Goal: Find specific page/section: Find specific page/section

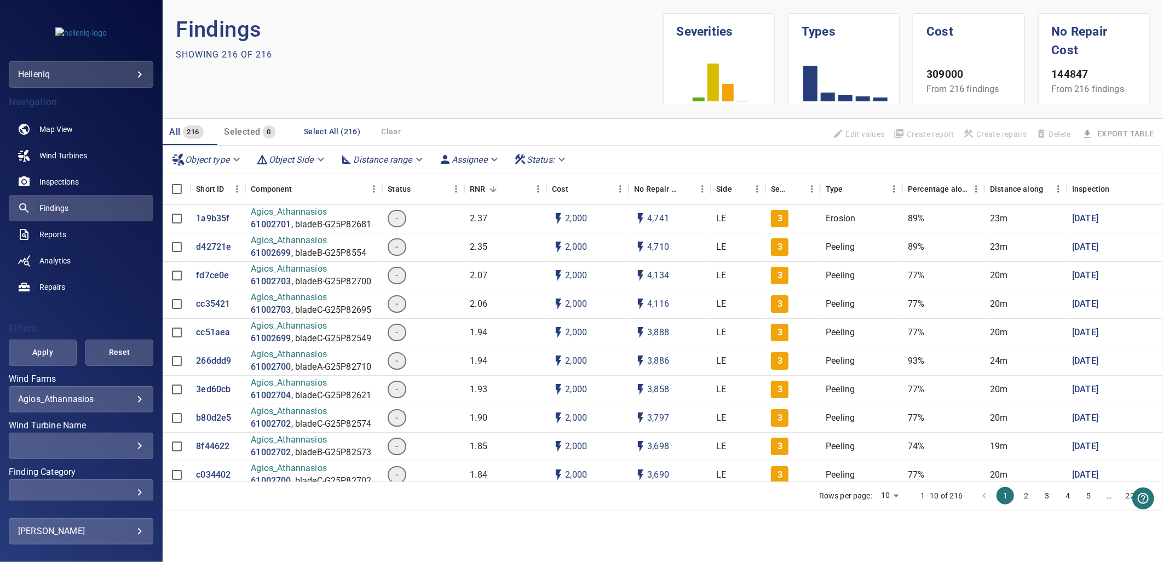
click at [83, 392] on div "**********" at bounding box center [81, 399] width 145 height 26
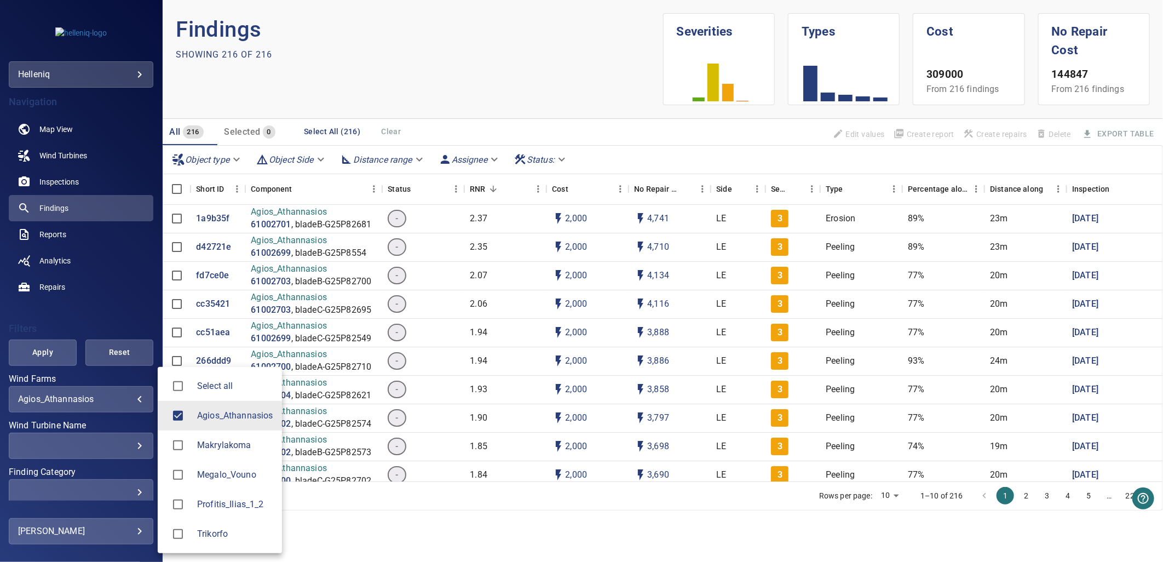
click at [100, 402] on body "**********" at bounding box center [581, 281] width 1163 height 562
click at [221, 417] on span "Agios_Athannasios" at bounding box center [235, 415] width 76 height 13
click at [233, 472] on span "Megalo_Vouno" at bounding box center [235, 474] width 76 height 13
type input "**********"
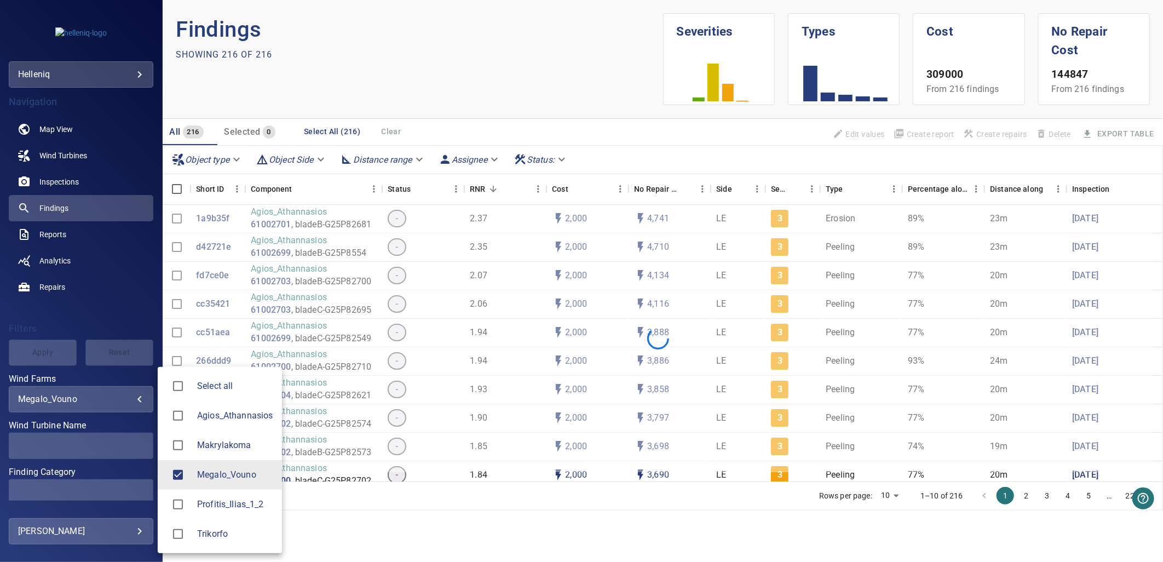
click at [112, 288] on div at bounding box center [581, 281] width 1163 height 562
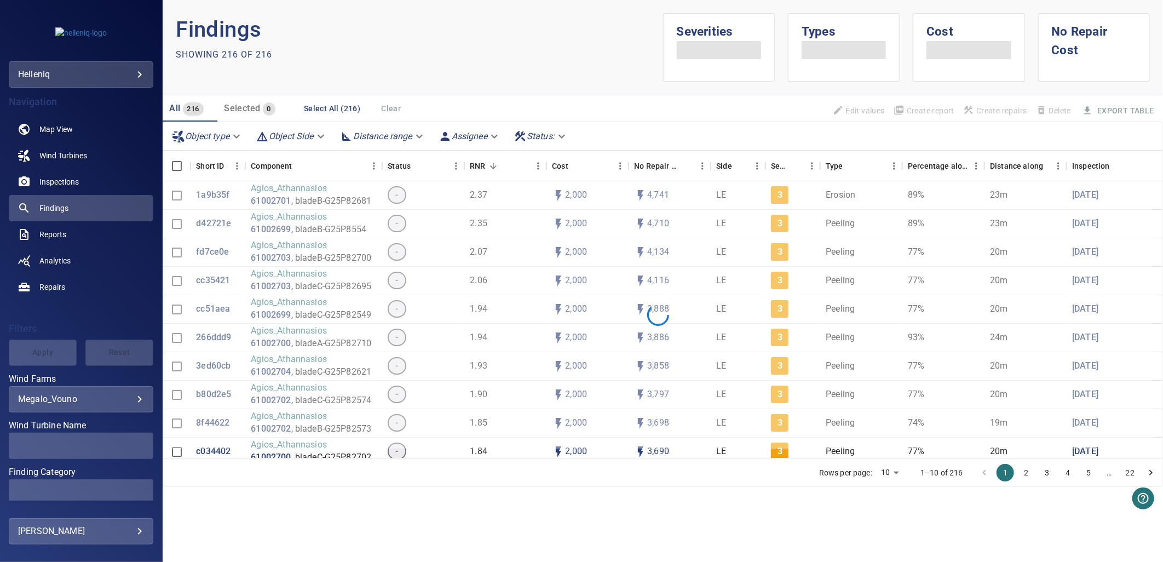
click at [38, 354] on div "Select all Agios_Athannasios Makrylakoma Megalo_Vouno Profitis_Ilias_1_2 Trikor…" at bounding box center [581, 281] width 1163 height 562
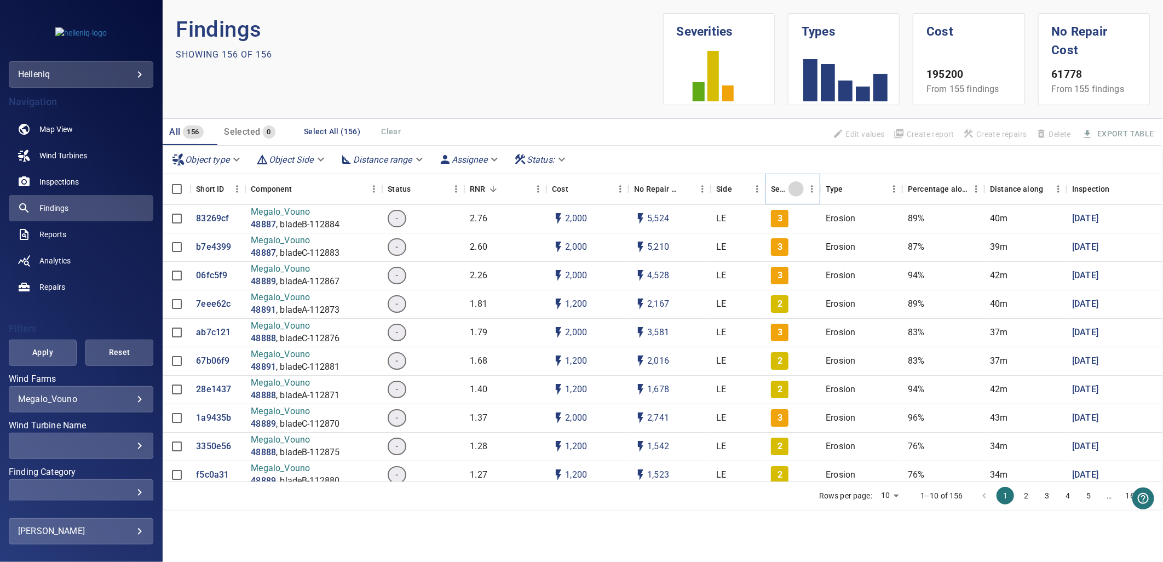
click at [795, 185] on icon "Sort" at bounding box center [797, 189] width 10 height 10
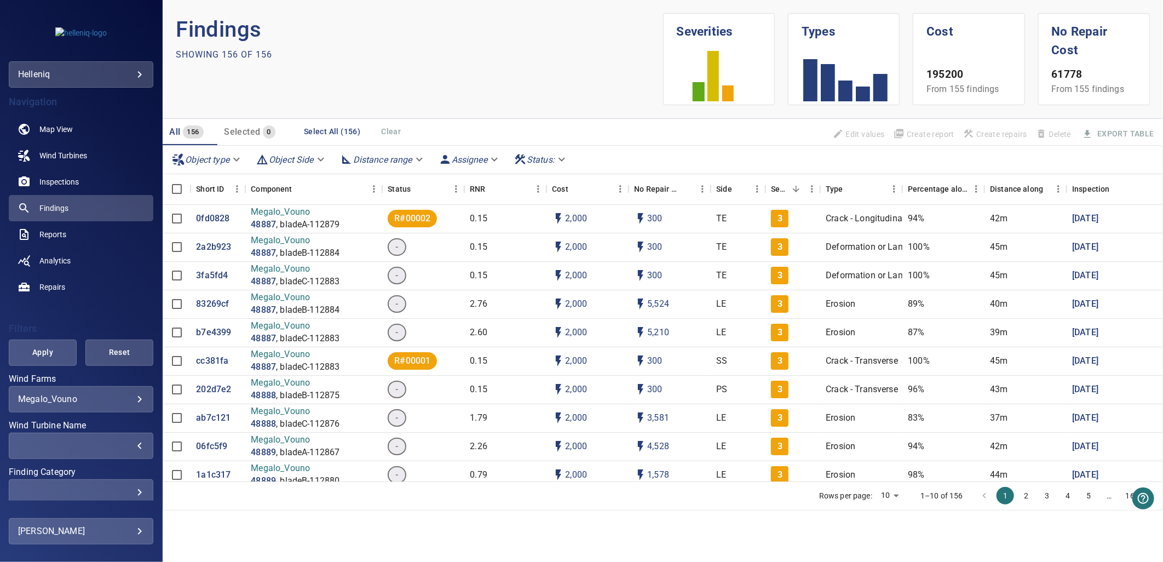
click at [68, 445] on div "​" at bounding box center [81, 445] width 126 height 10
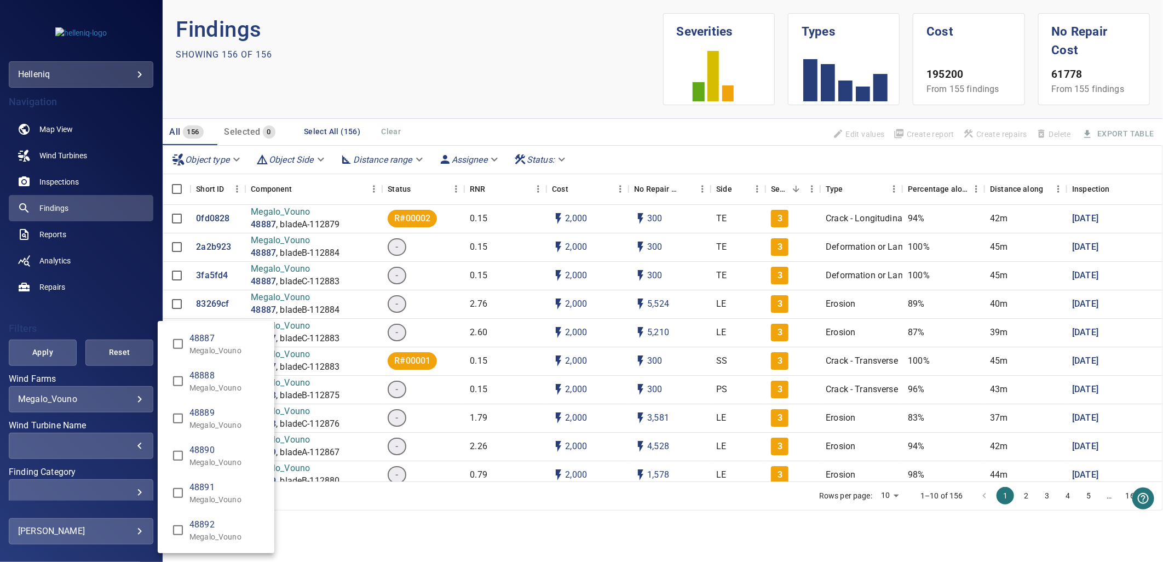
drag, startPoint x: 69, startPoint y: 311, endPoint x: 75, endPoint y: 322, distance: 12.5
click at [70, 311] on div "Wind Turbine Name" at bounding box center [581, 281] width 1163 height 562
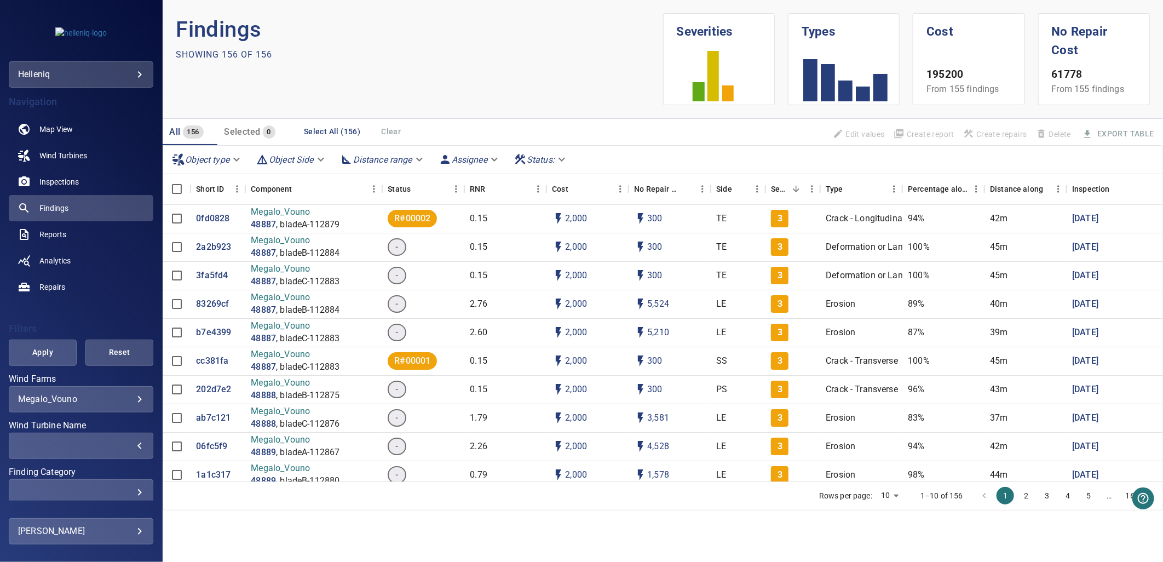
click at [88, 497] on div "​ ​" at bounding box center [81, 492] width 145 height 26
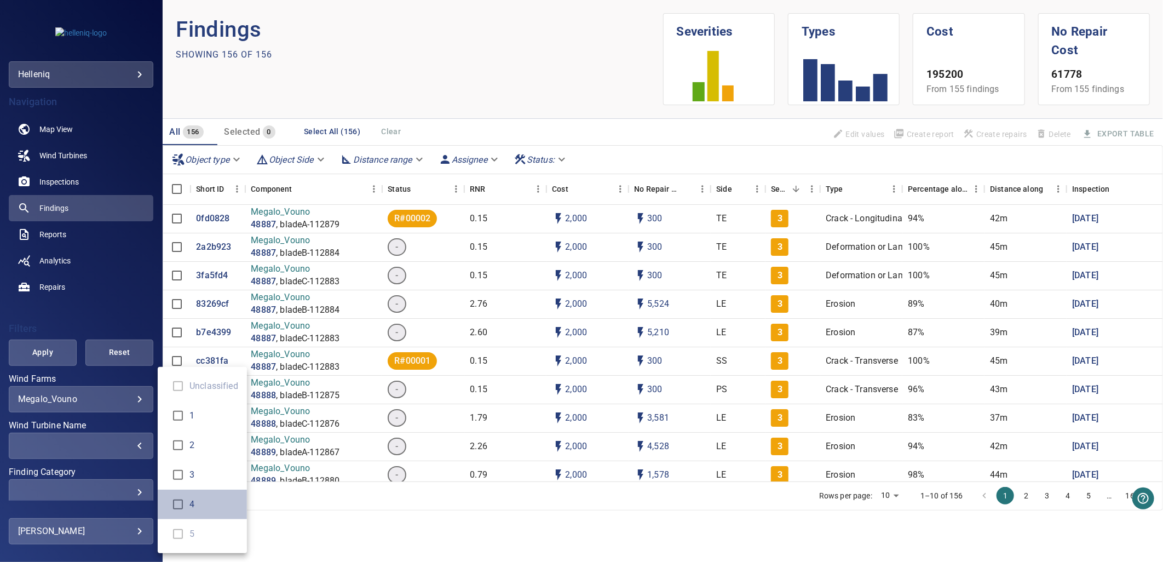
click at [192, 508] on span "4" at bounding box center [214, 504] width 49 height 13
type input "*"
click at [38, 360] on div "Finding Category" at bounding box center [581, 281] width 1163 height 562
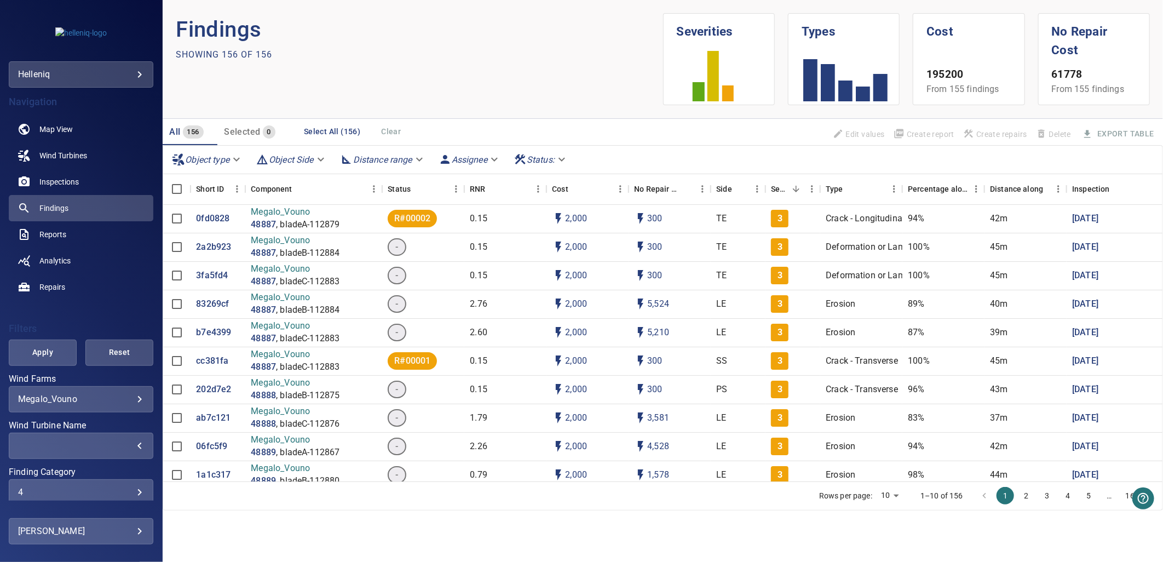
click at [41, 352] on span "Apply" at bounding box center [42, 353] width 41 height 14
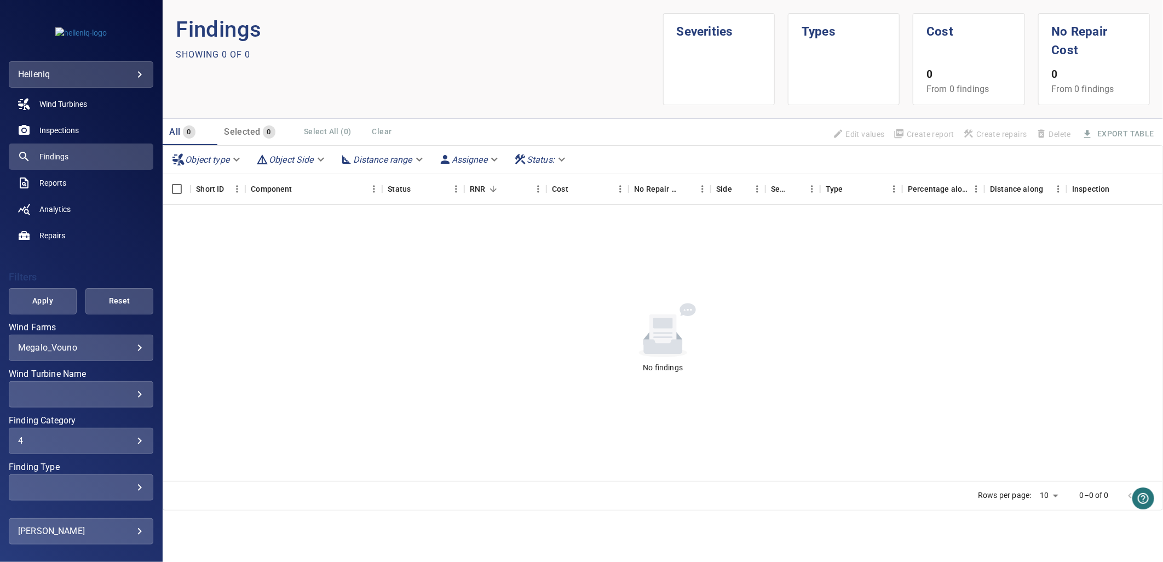
scroll to position [95, 0]
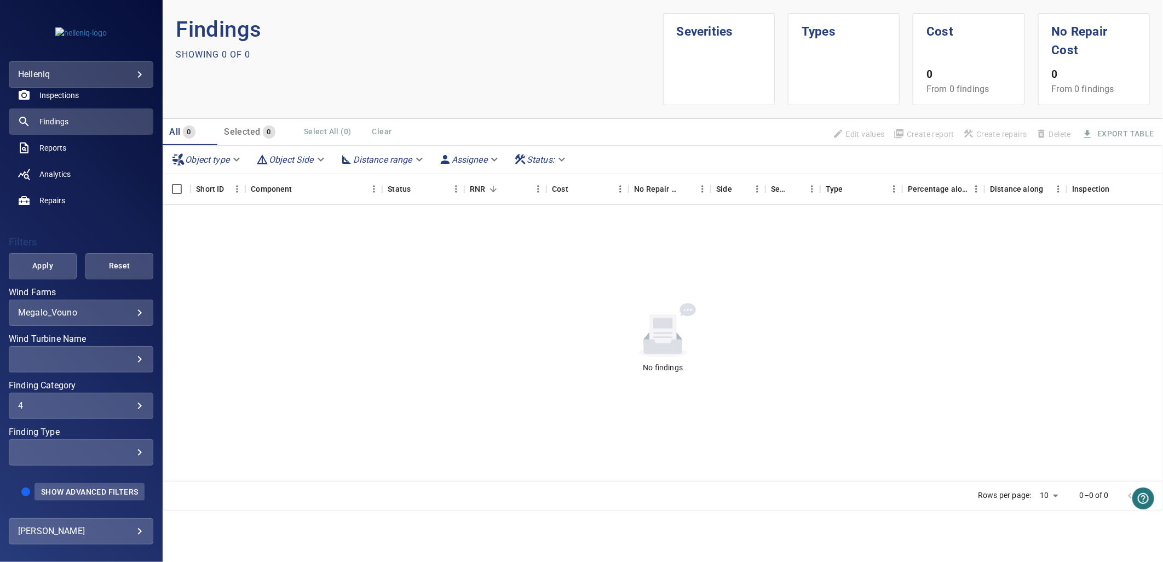
click at [94, 496] on button "Show Advanced Filters" at bounding box center [90, 492] width 110 height 18
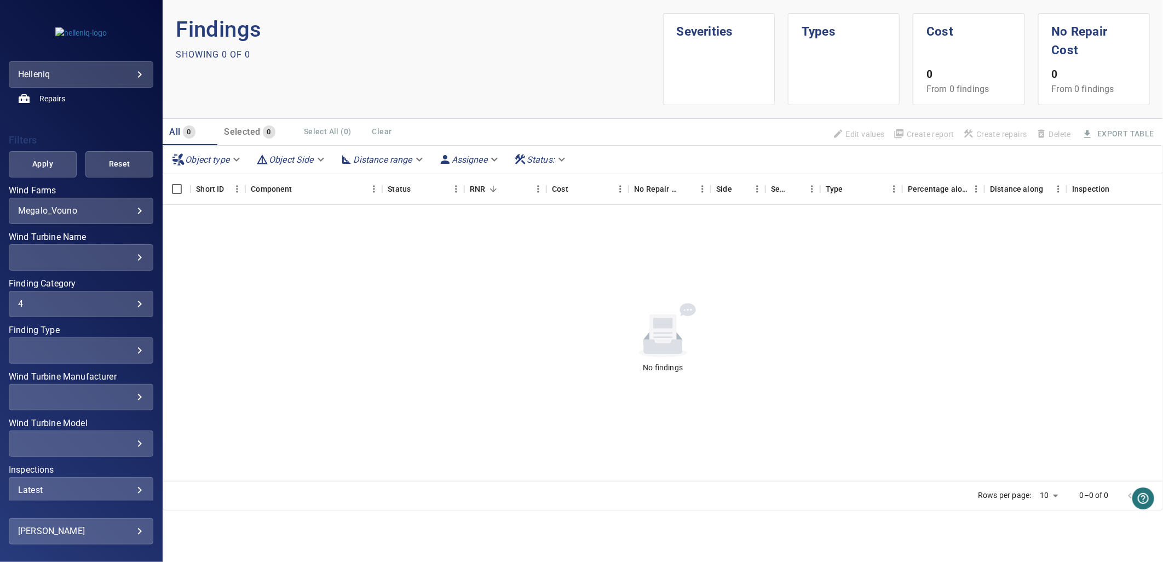
scroll to position [244, 0]
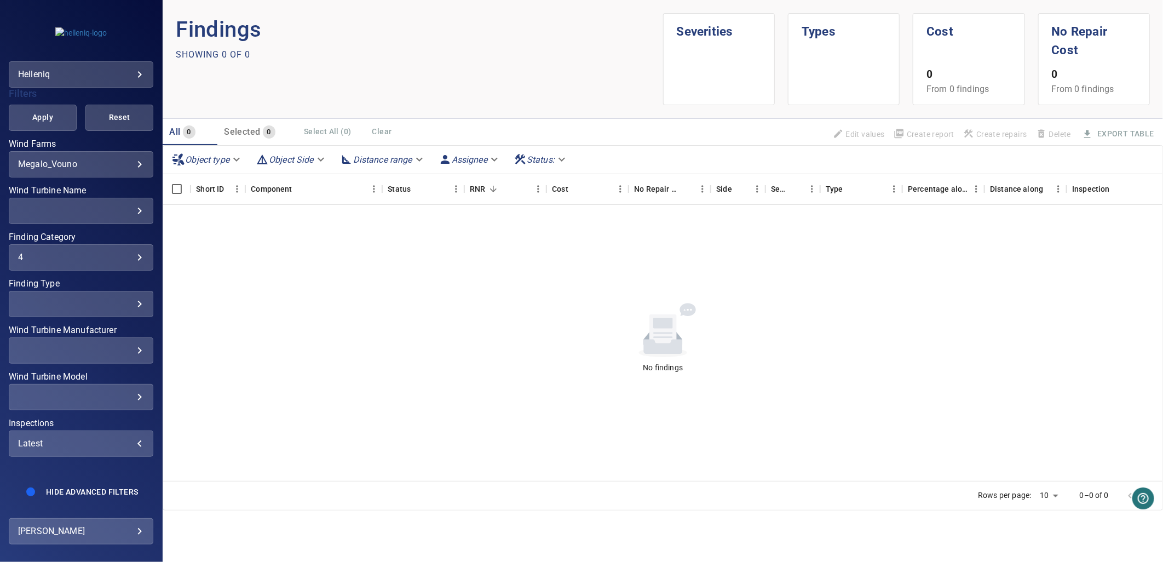
click at [102, 438] on div "Latest" at bounding box center [81, 443] width 126 height 10
type input "**********"
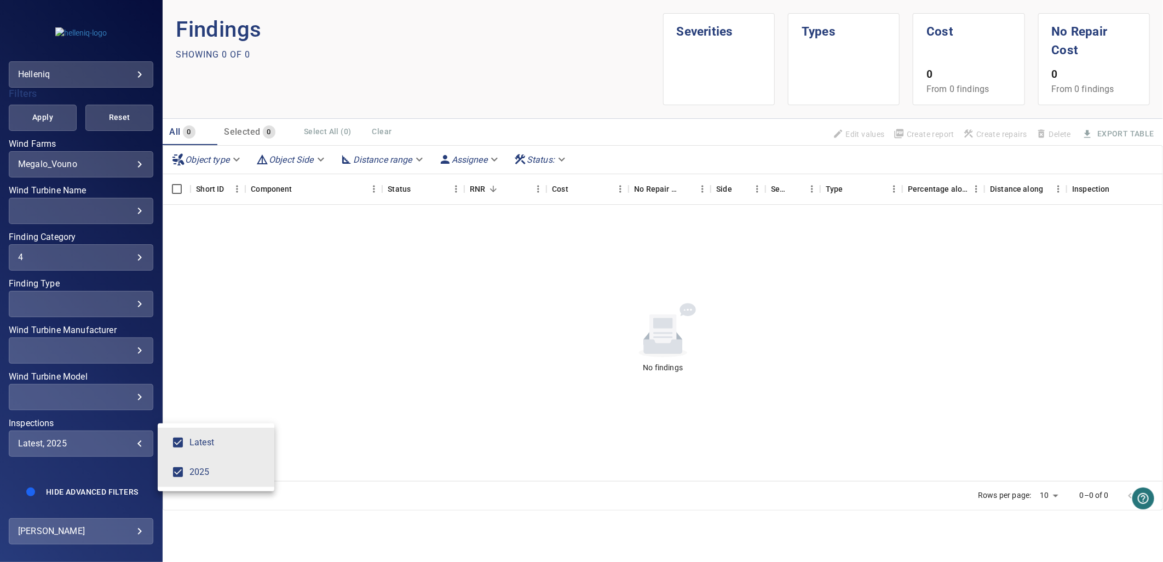
click at [90, 472] on div "Inspections" at bounding box center [581, 281] width 1163 height 562
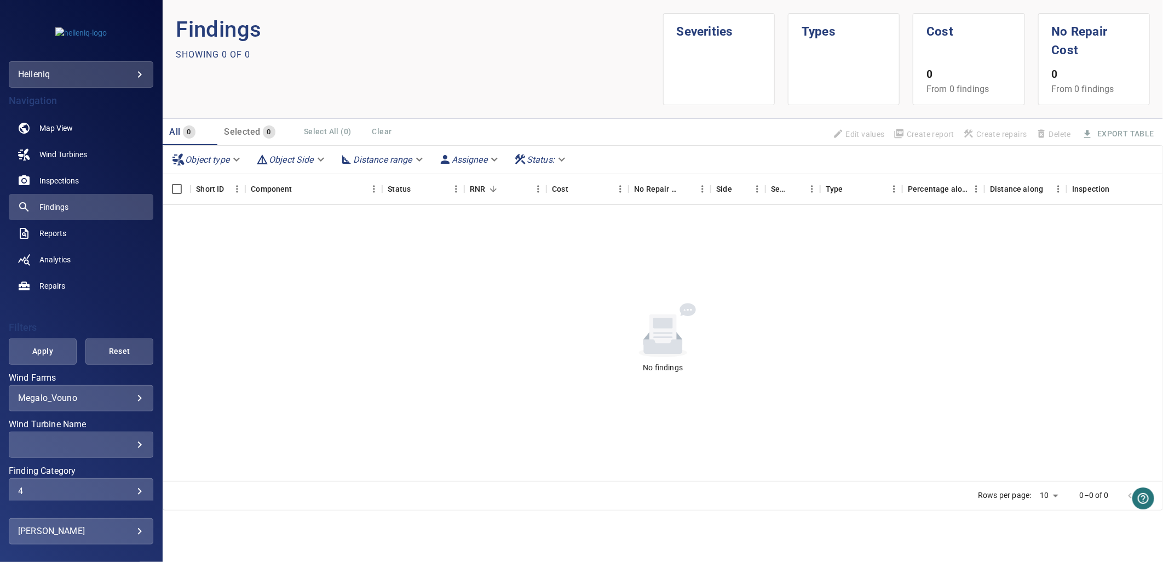
scroll to position [1, 0]
click at [39, 348] on span "Apply" at bounding box center [42, 352] width 41 height 14
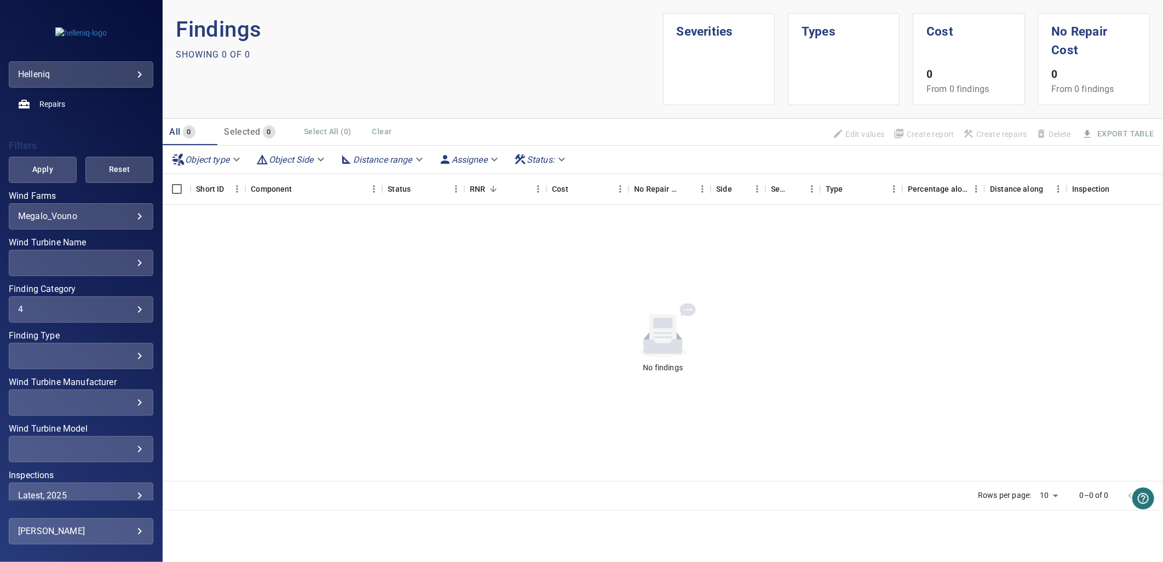
scroll to position [244, 0]
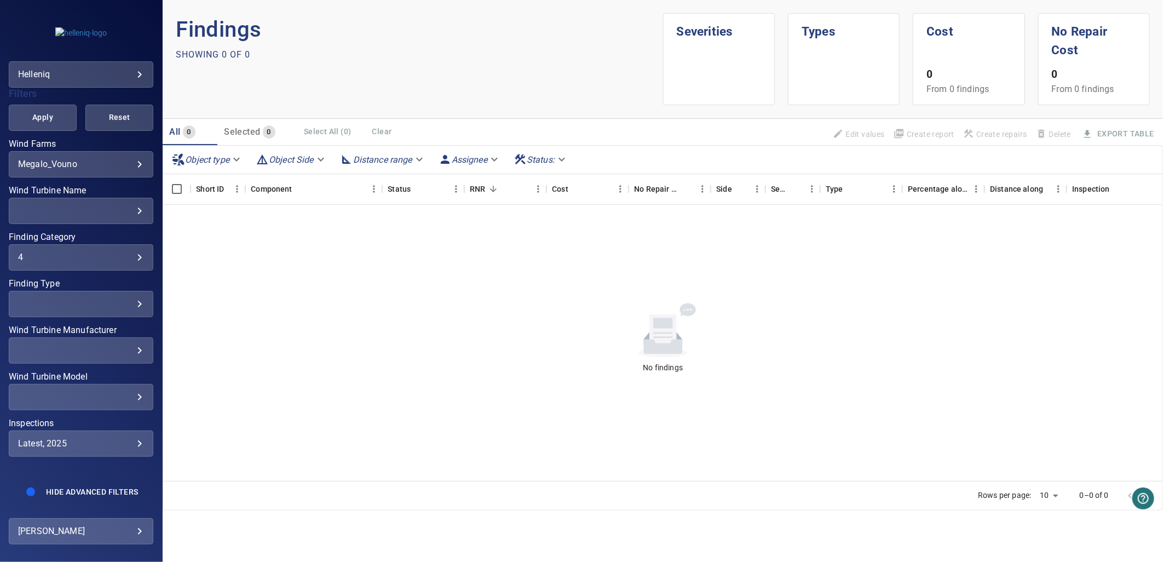
click at [81, 439] on div "**********" at bounding box center [81, 444] width 145 height 26
type input "****"
click at [108, 245] on div "Inspections" at bounding box center [581, 281] width 1163 height 562
click at [55, 111] on span "Apply" at bounding box center [42, 118] width 41 height 14
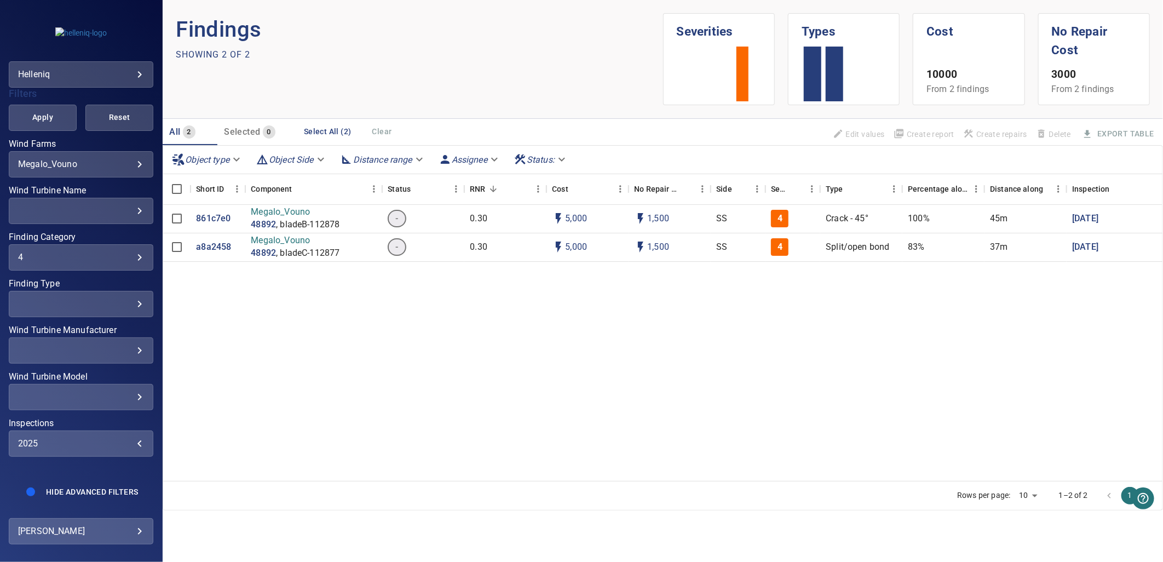
click at [105, 438] on div "2025" at bounding box center [81, 443] width 126 height 10
click at [199, 440] on span "Latest" at bounding box center [228, 442] width 76 height 13
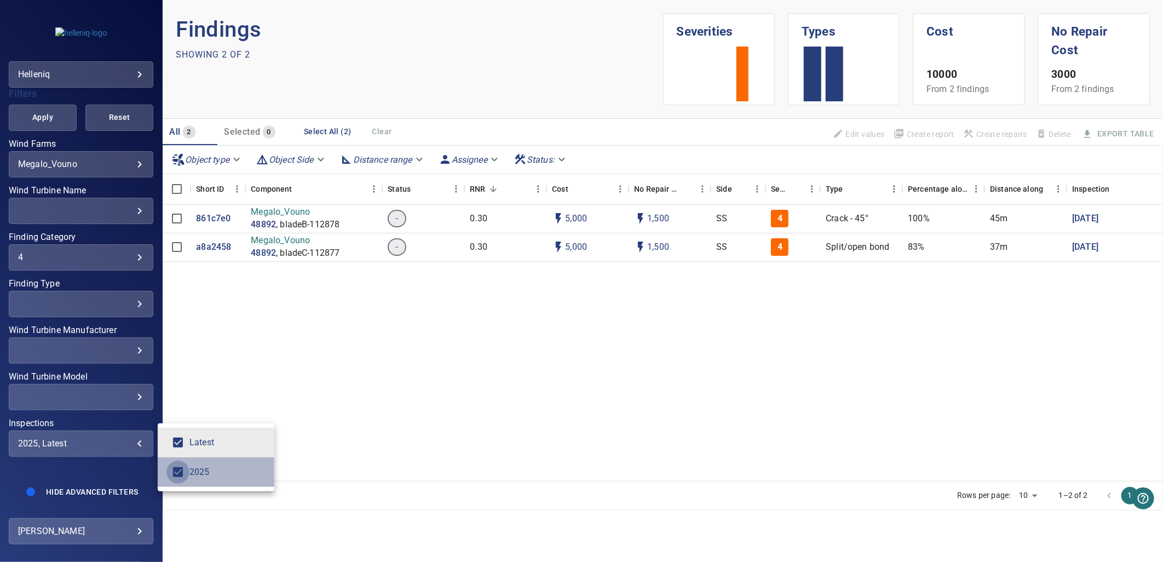
type input "******"
click at [364, 418] on div "Inspections" at bounding box center [581, 281] width 1163 height 562
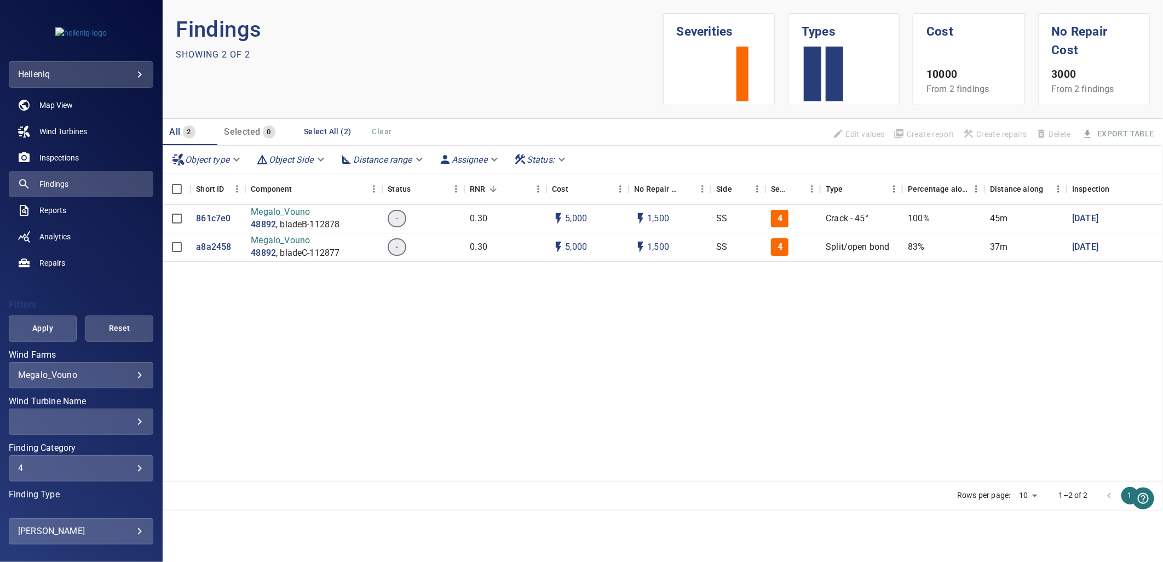
scroll to position [0, 0]
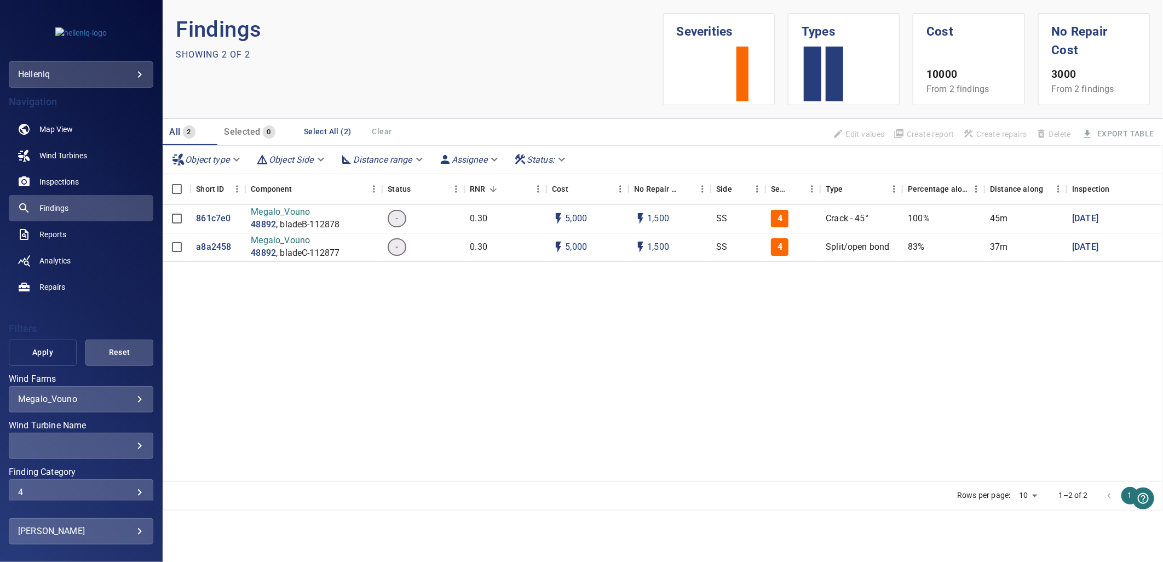
click at [45, 360] on button "Apply" at bounding box center [43, 353] width 68 height 26
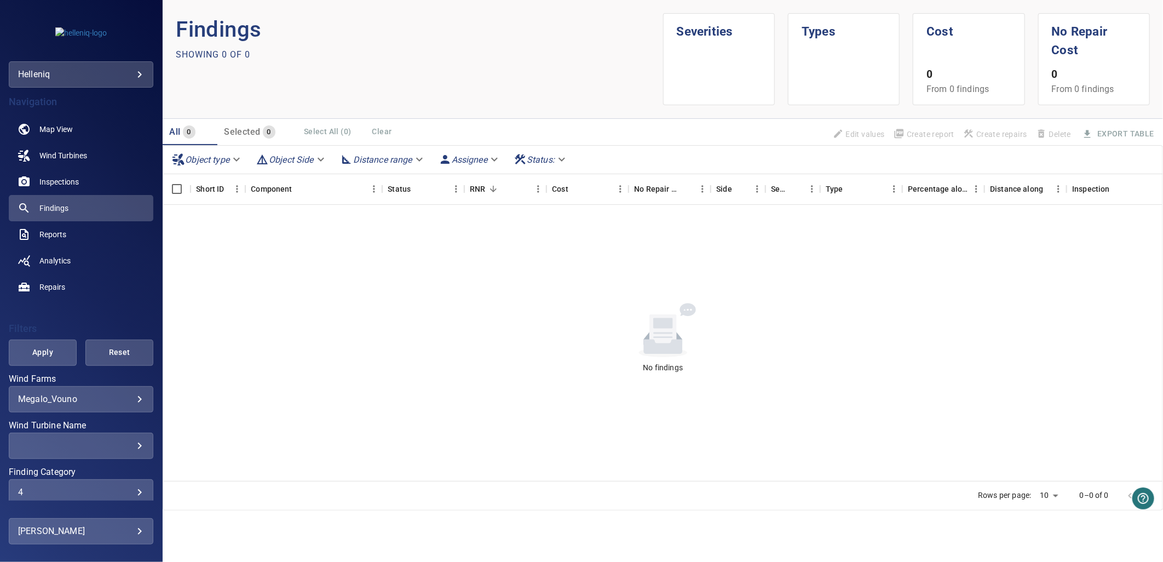
scroll to position [243, 0]
